Goal: Task Accomplishment & Management: Manage account settings

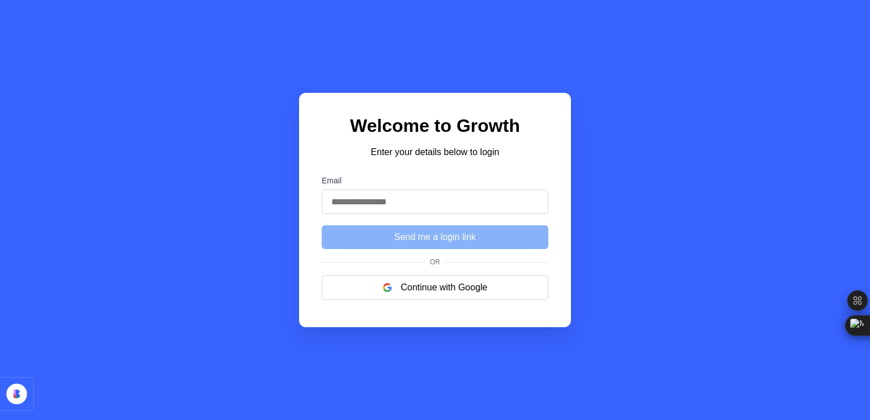
click at [351, 211] on input "Email" at bounding box center [435, 202] width 227 height 24
click at [305, 229] on div "Welcome to Growth Enter your details below to login Email Send me a login link …" at bounding box center [435, 210] width 272 height 235
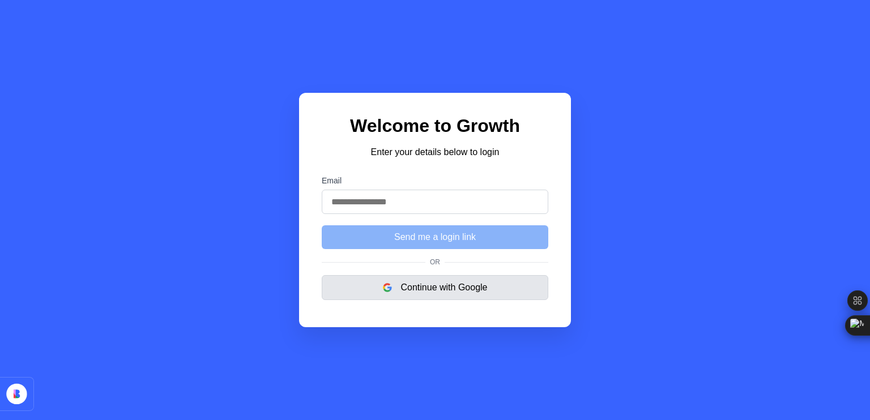
click at [445, 290] on button "Continue with Google" at bounding box center [435, 287] width 227 height 25
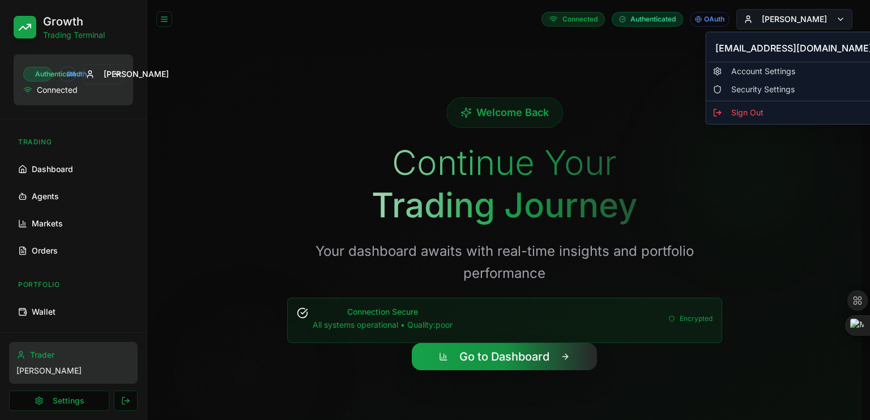
click at [834, 12] on html "Skipping ads... Growth Trading Terminal Authenticated OAuth Mohd Connected Trad…" at bounding box center [435, 236] width 870 height 473
click at [721, 114] on div "Sign Out" at bounding box center [794, 113] width 171 height 18
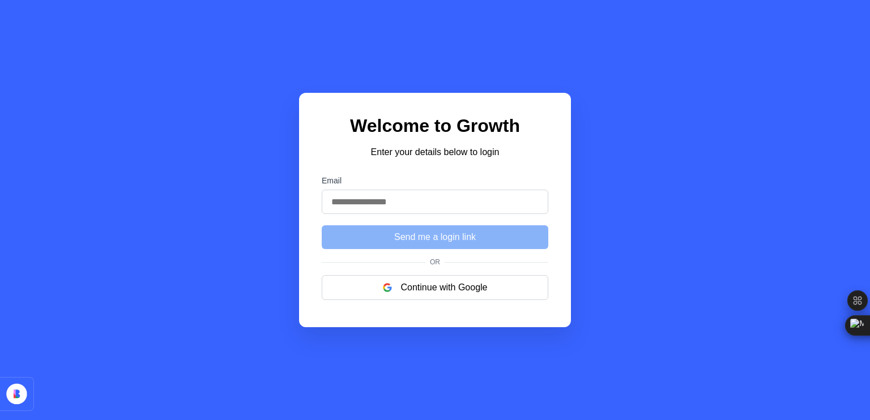
click at [399, 199] on input "Email" at bounding box center [435, 202] width 227 height 24
click at [301, 240] on div "Welcome to Growth Enter your details below to login Email Send me a login link …" at bounding box center [435, 210] width 272 height 235
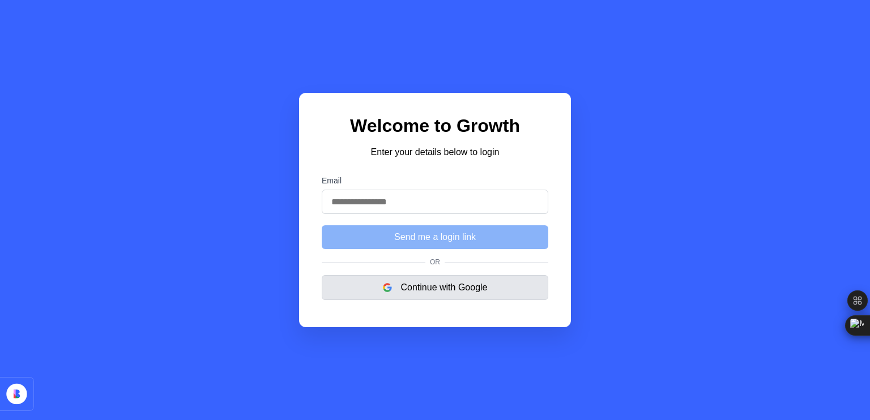
click at [359, 283] on button "Continue with Google" at bounding box center [435, 287] width 227 height 25
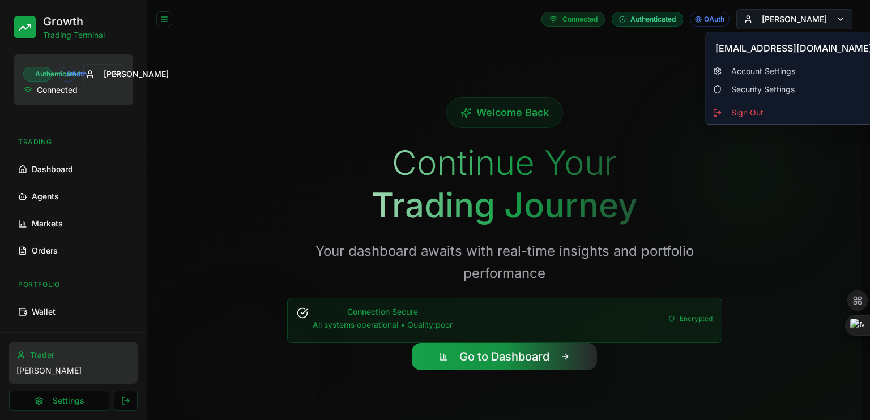
click at [818, 16] on html "Skipping ads... Growth Trading Terminal Authenticated OAuth Mohd Connected Trad…" at bounding box center [435, 236] width 870 height 473
click at [764, 105] on div "Sign Out" at bounding box center [794, 113] width 171 height 18
